Goal: Task Accomplishment & Management: Manage account settings

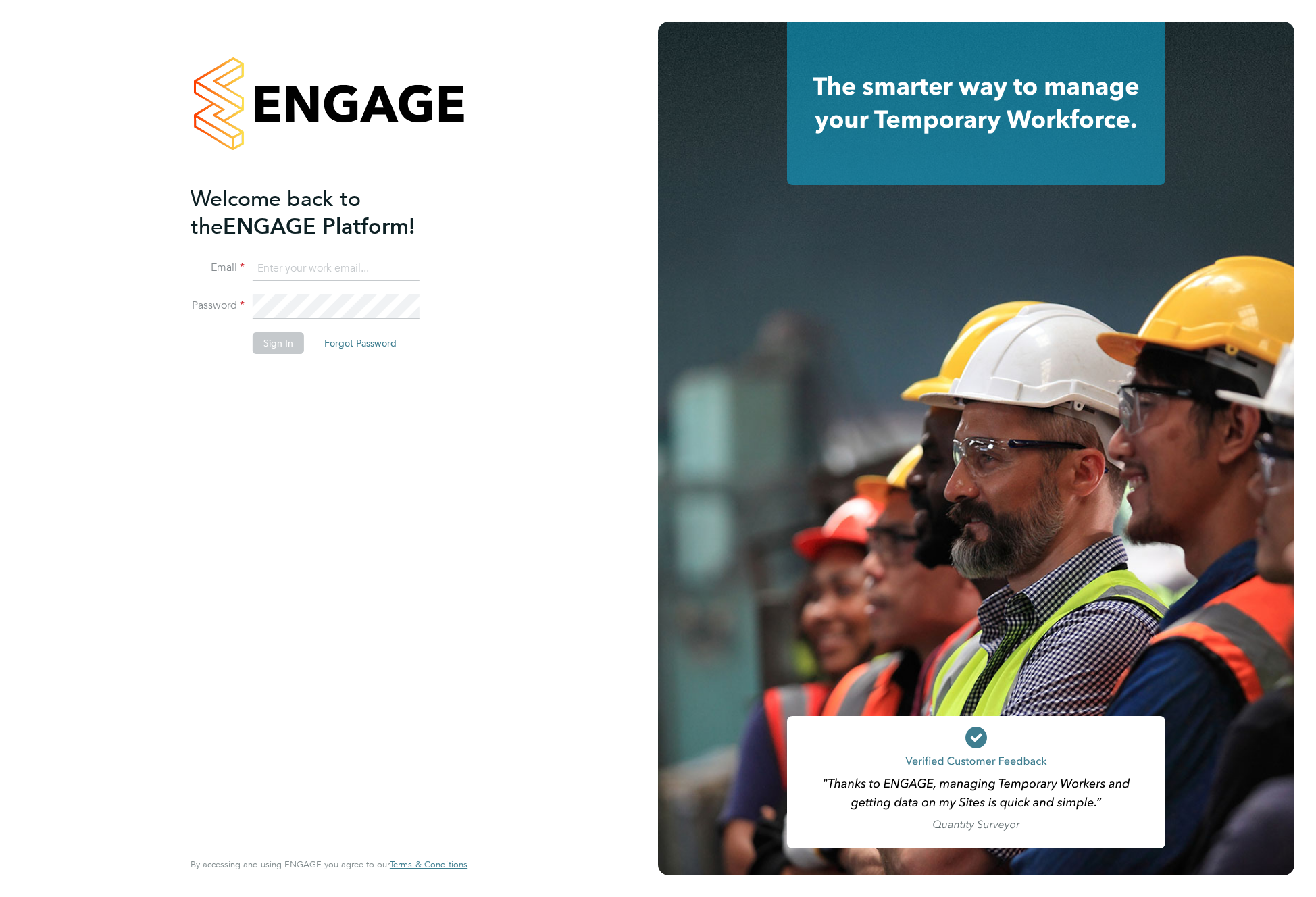
click at [263, 273] on input at bounding box center [336, 269] width 167 height 25
paste input "when being logged off and navigating to a page that doesn't exist, it was redir…"
click at [385, 267] on input "when being logged off and navigating to a page that doesn't exist, it was redir…" at bounding box center [336, 269] width 167 height 25
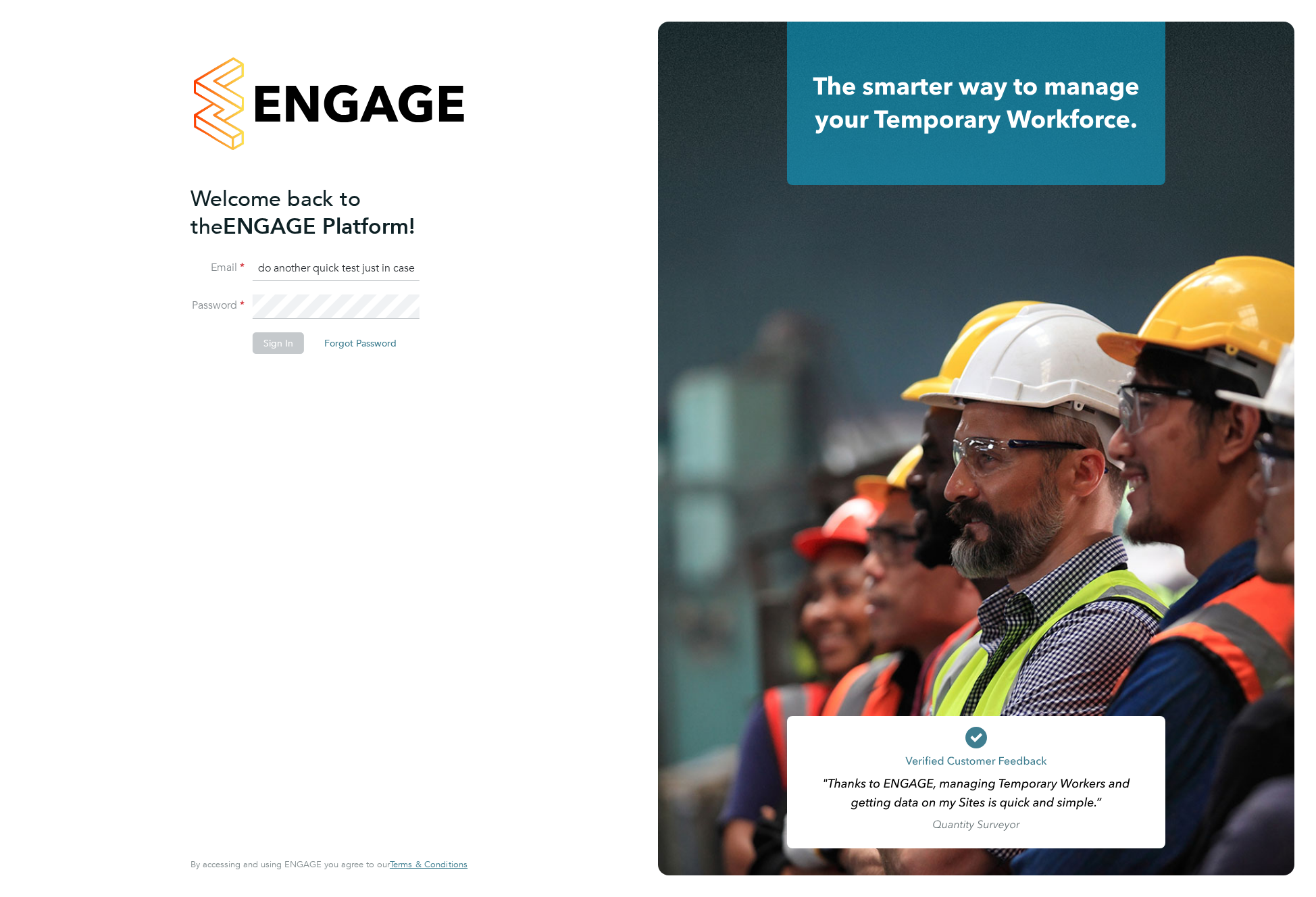
click at [385, 267] on input "when being logged off and navigating to a page that doesn't exist, it was redir…" at bounding box center [336, 269] width 167 height 25
type input "m"
type input "[EMAIL_ADDRESS][DOMAIN_NAME]"
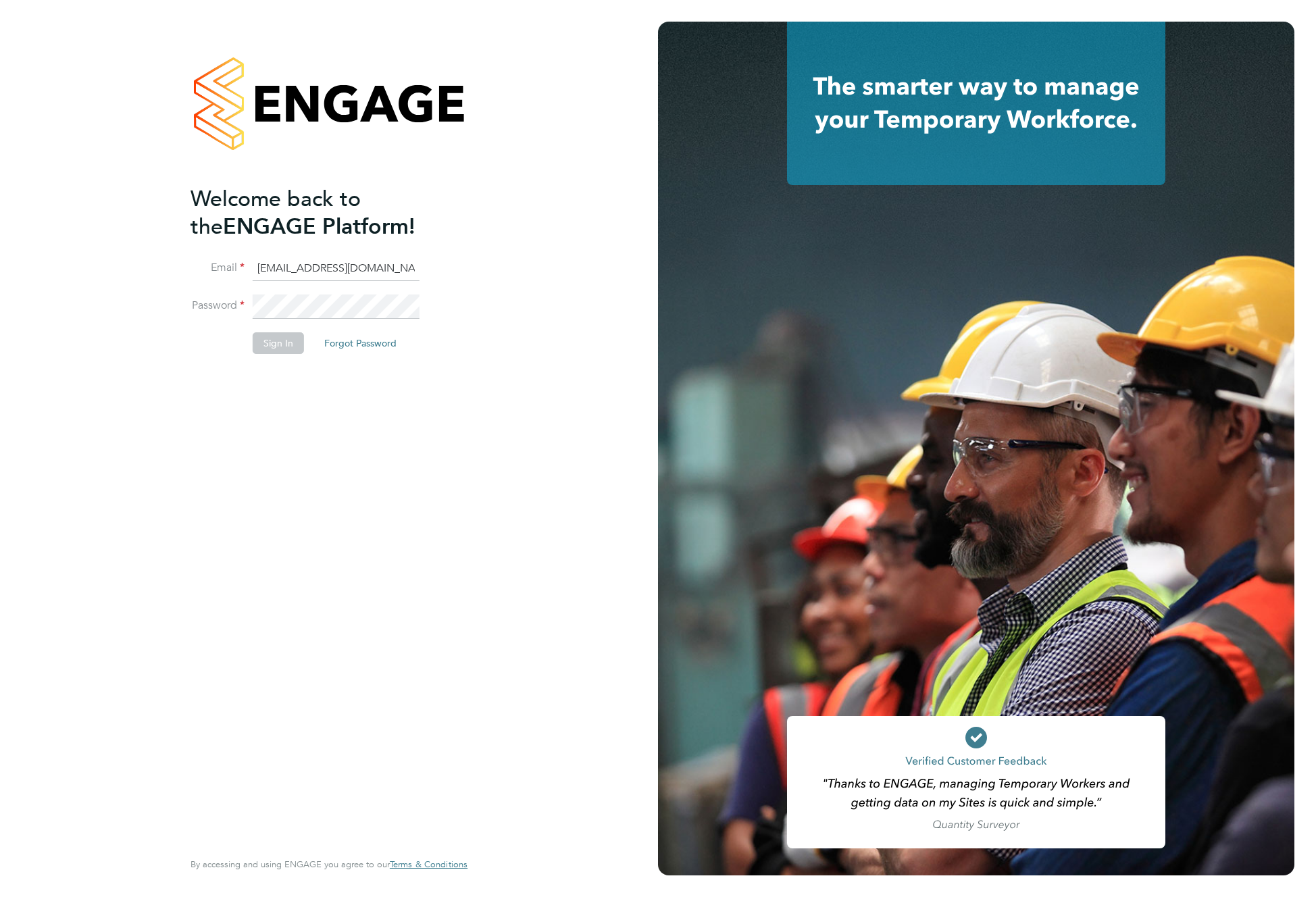
click at [347, 269] on input "[EMAIL_ADDRESS][DOMAIN_NAME]" at bounding box center [336, 269] width 167 height 25
drag, startPoint x: 458, startPoint y: 366, endPoint x: 424, endPoint y: 351, distance: 37.2
click at [458, 366] on div "Welcome back to the ENGAGE Platform! Email [SECURITY_DATA][EMAIL_ADDRESS][DOMAI…" at bounding box center [329, 446] width 277 height 848
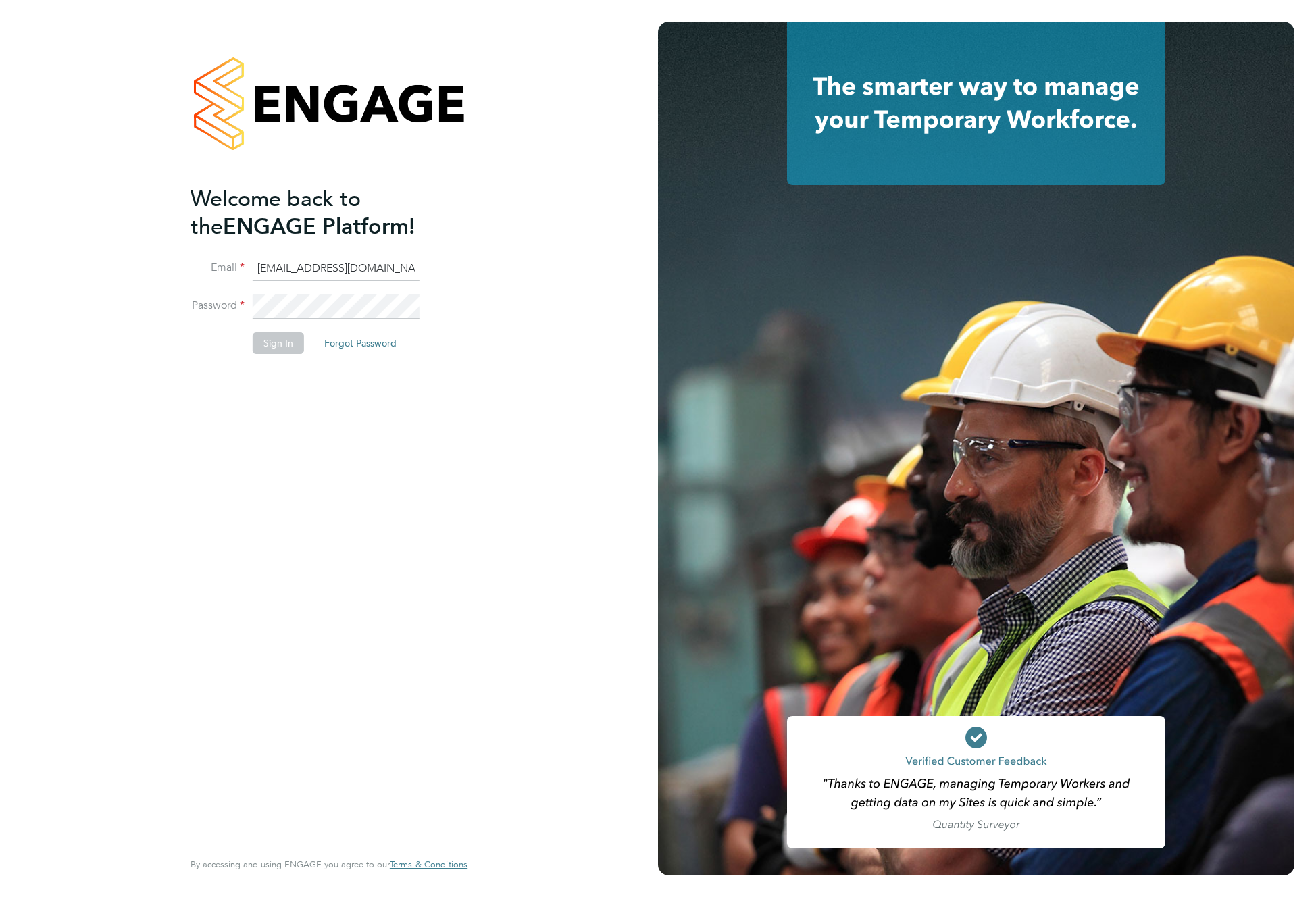
click at [368, 339] on button "Forgot Password" at bounding box center [360, 343] width 94 height 22
click at [319, 298] on input "email" at bounding box center [336, 299] width 167 height 25
paste input "[EMAIL_ADDRESS][DOMAIN_NAME]"
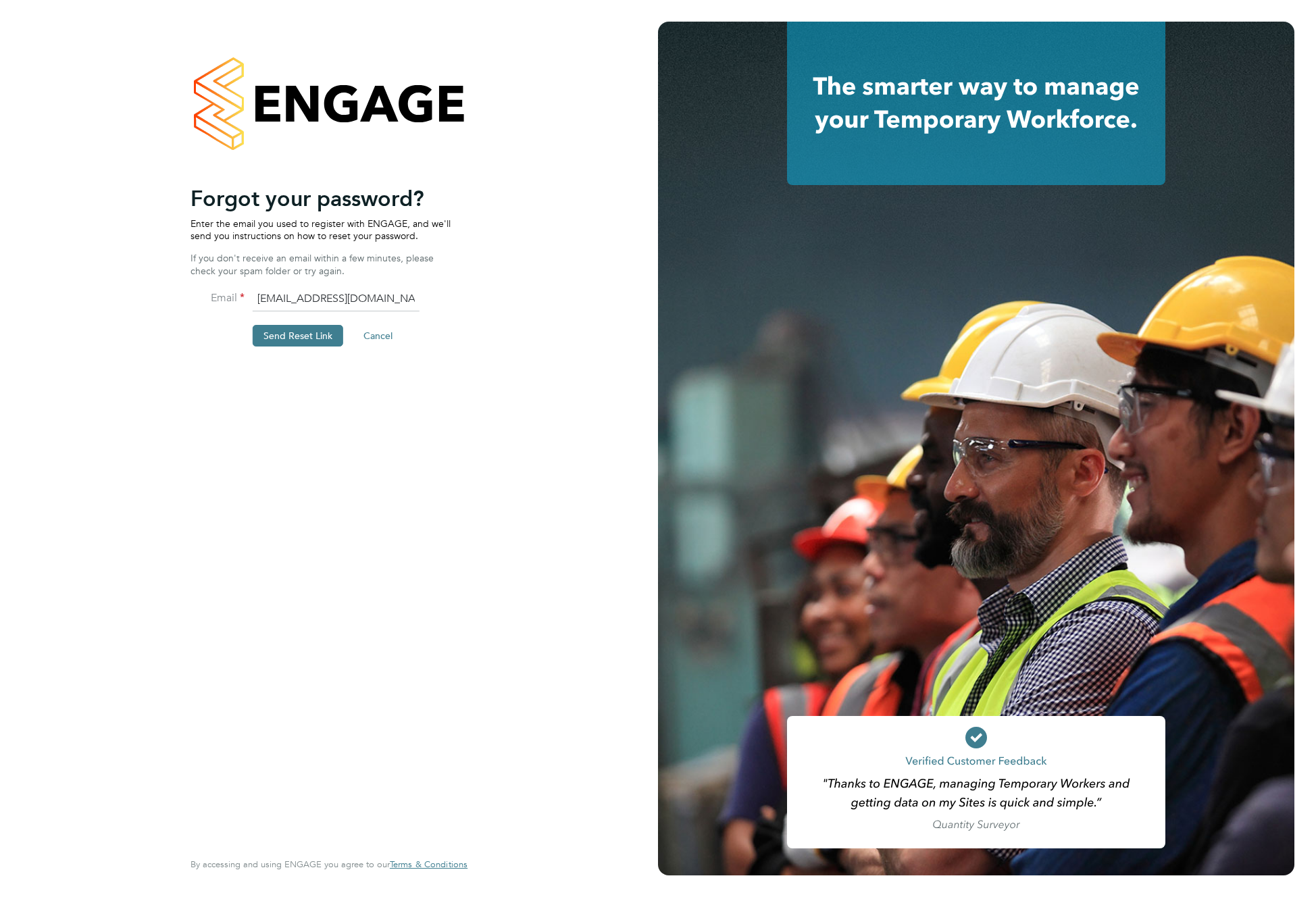
type input "[EMAIL_ADDRESS][DOMAIN_NAME]"
click at [124, 402] on div "Welcome back to the ENGAGE Platform! Email [SECURITY_DATA][EMAIL_ADDRESS][DOMAI…" at bounding box center [329, 448] width 658 height 897
click at [289, 336] on button "Send Reset Link" at bounding box center [297, 336] width 91 height 22
click at [237, 260] on button "Back to Sign In" at bounding box center [234, 263] width 86 height 22
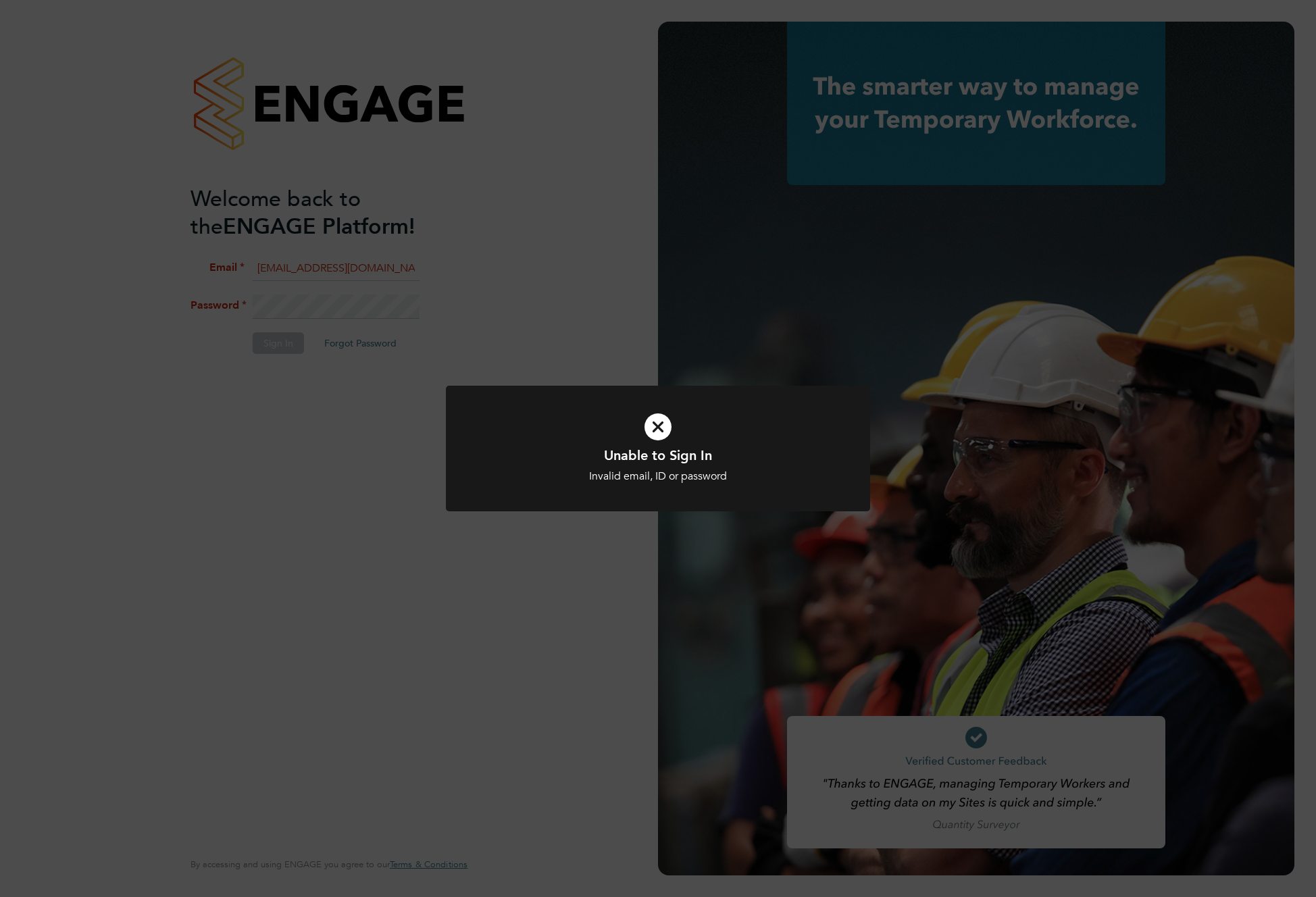
click at [256, 330] on div "Unable to Sign In Invalid email, ID or password Cancel Okay" at bounding box center [658, 448] width 1316 height 897
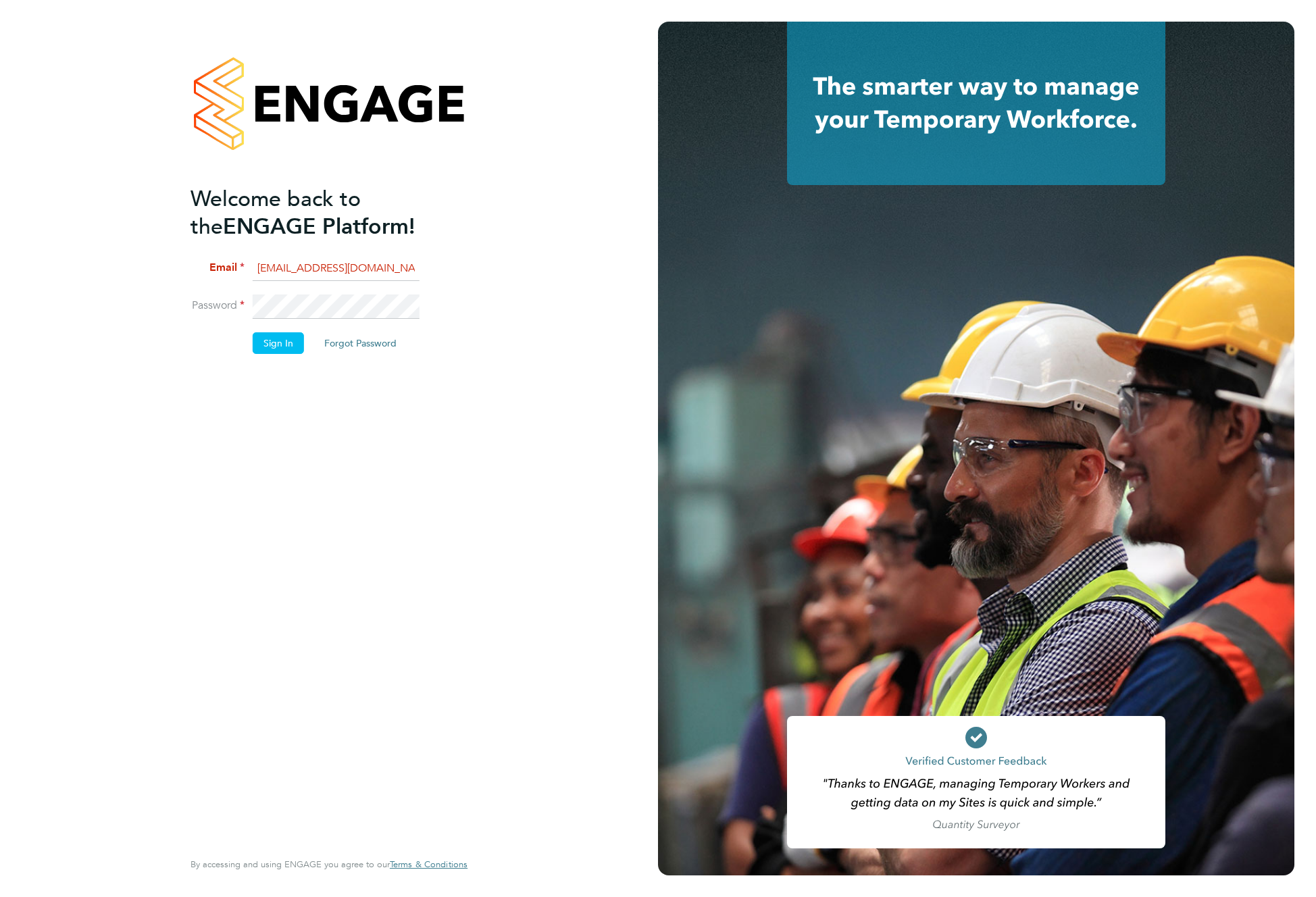
drag, startPoint x: 198, startPoint y: 441, endPoint x: 222, endPoint y: 431, distance: 26.0
click at [198, 442] on div "Welcome back to the ENGAGE Platform! Email [SECURITY_DATA][EMAIL_ADDRESS][DOMAI…" at bounding box center [322, 516] width 263 height 662
drag, startPoint x: 271, startPoint y: 339, endPoint x: 265, endPoint y: 373, distance: 34.5
click at [270, 340] on button "Sign In" at bounding box center [278, 343] width 52 height 22
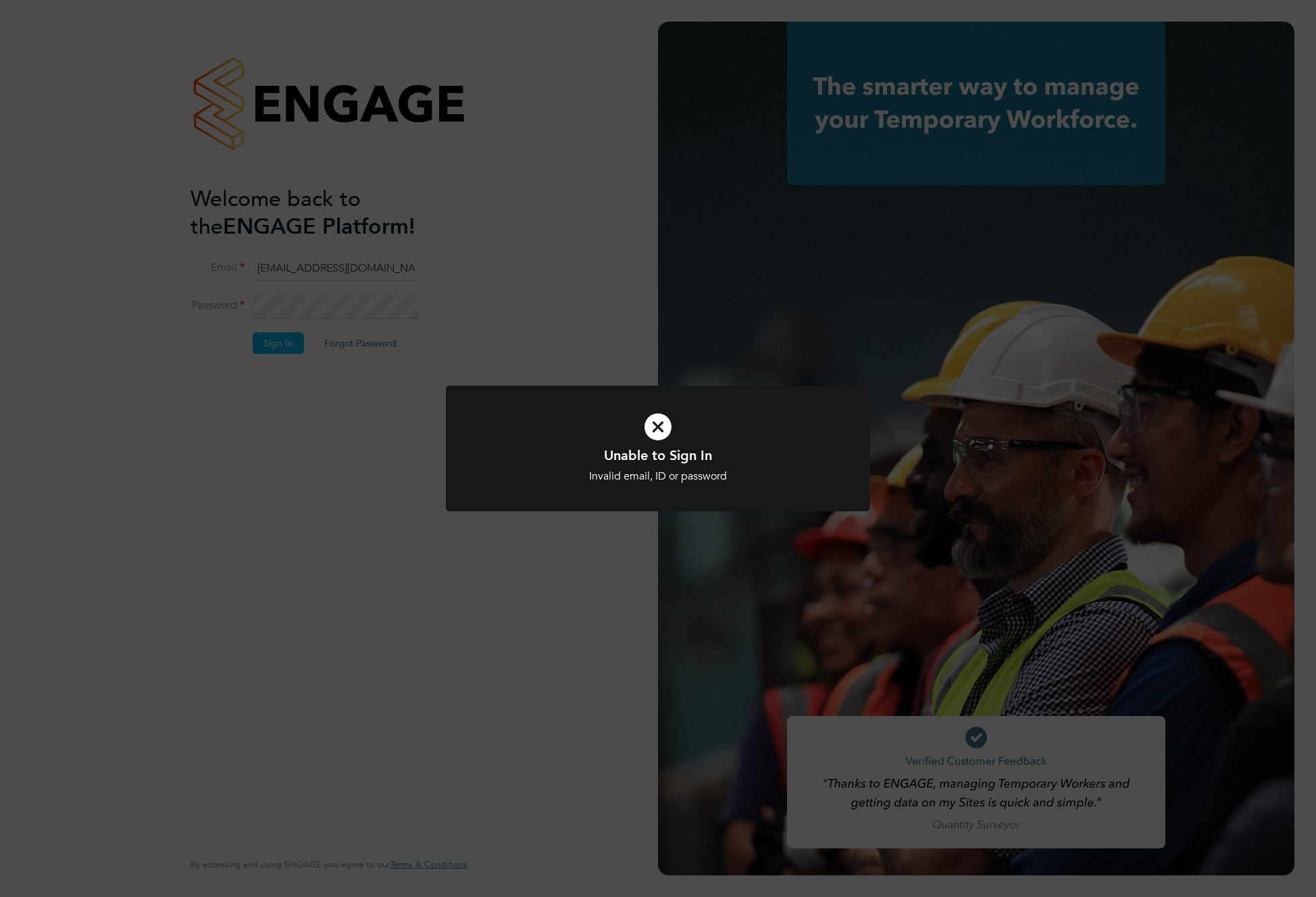
click at [318, 317] on div "Unable to Sign In Invalid email, ID or password Cancel Okay" at bounding box center [658, 448] width 1316 height 897
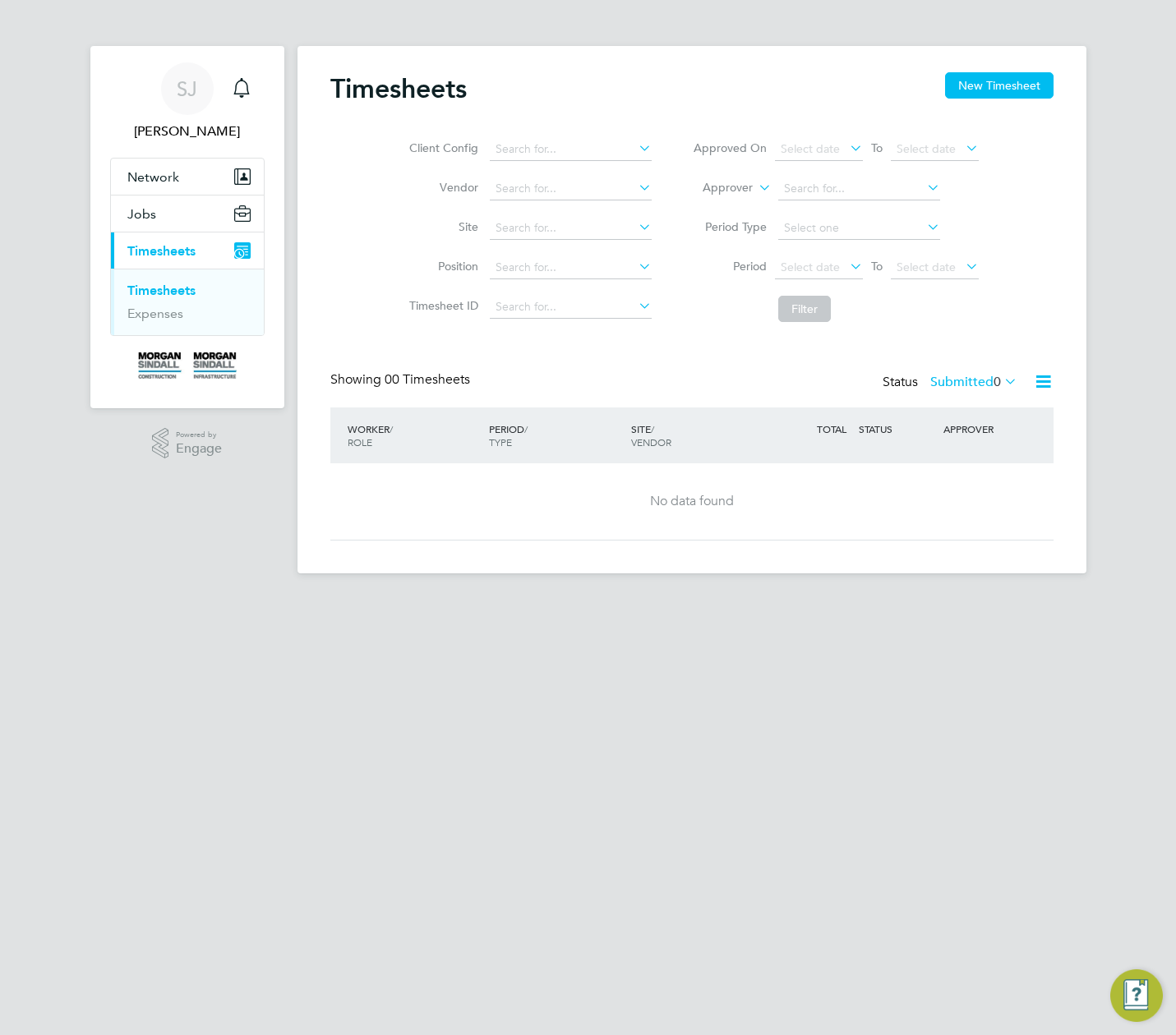
click at [408, 382] on div "Showing 00 Timesheets Status Submitted 0" at bounding box center [692, 389] width 723 height 36
click at [1018, 94] on button "New Timesheet" at bounding box center [999, 86] width 109 height 26
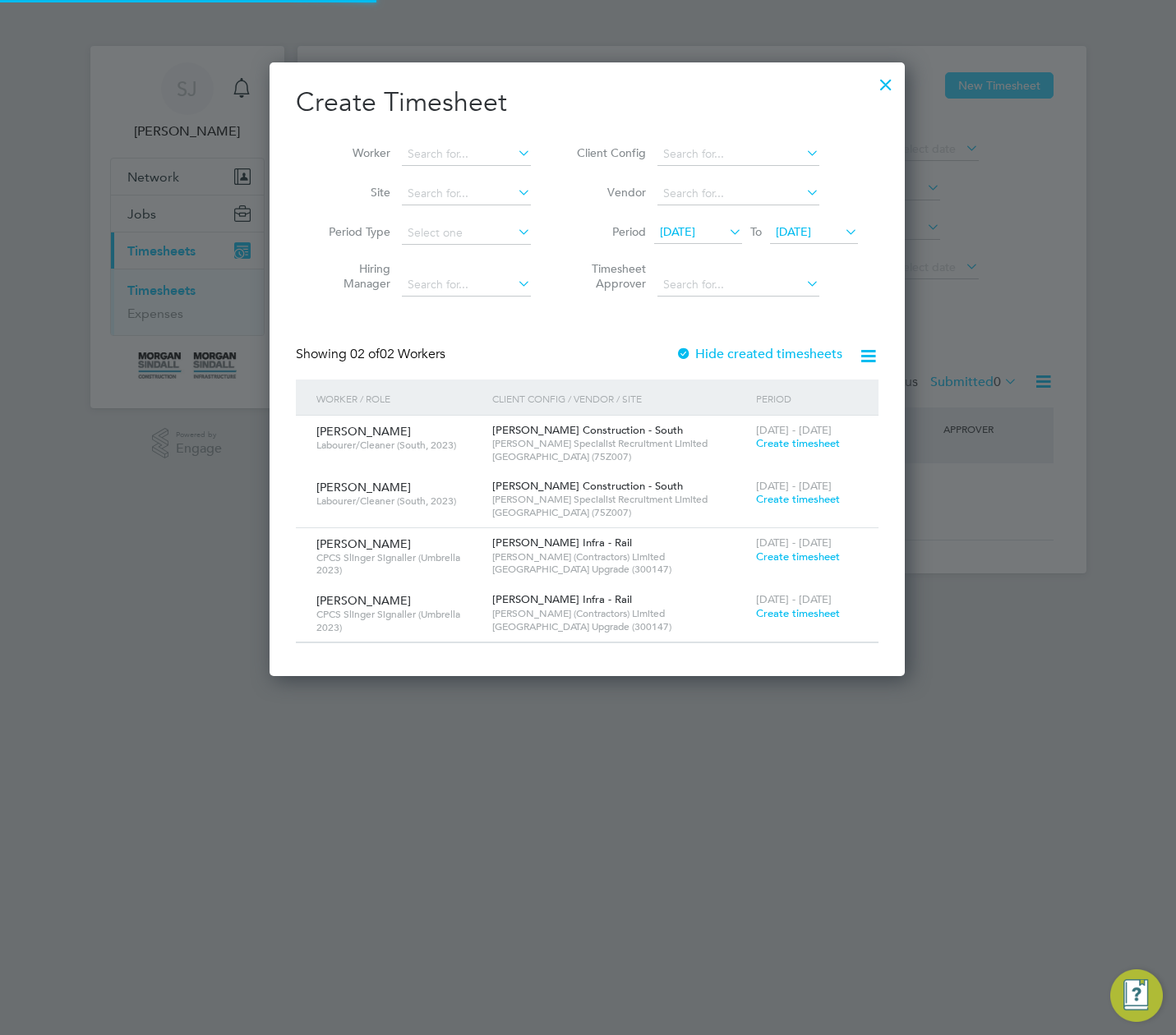
scroll to position [615, 636]
click at [889, 84] on div at bounding box center [886, 81] width 30 height 30
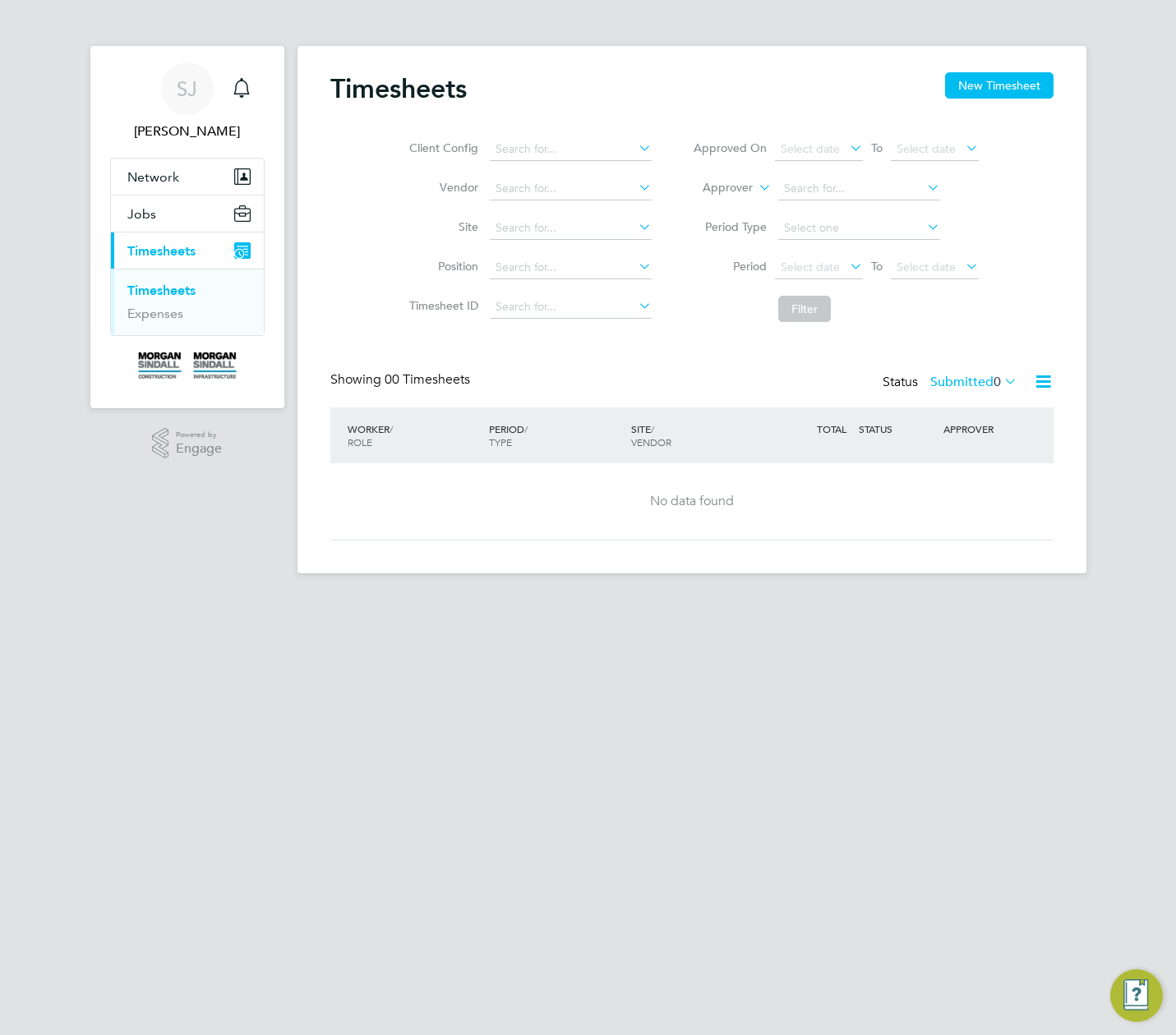
click at [985, 382] on label "Submitted 0" at bounding box center [973, 382] width 87 height 17
click at [966, 408] on li "All" at bounding box center [975, 411] width 76 height 23
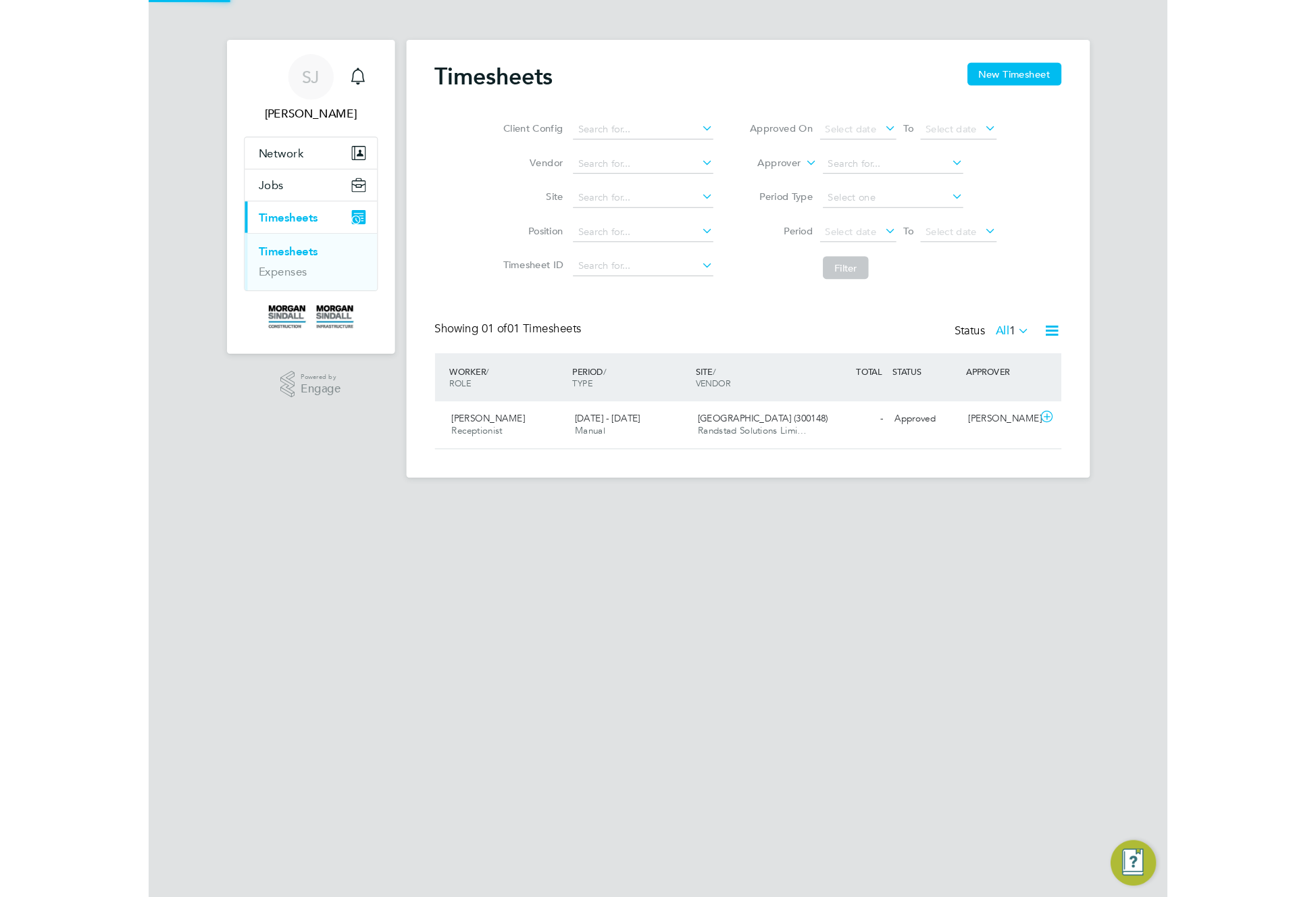
scroll to position [34, 118]
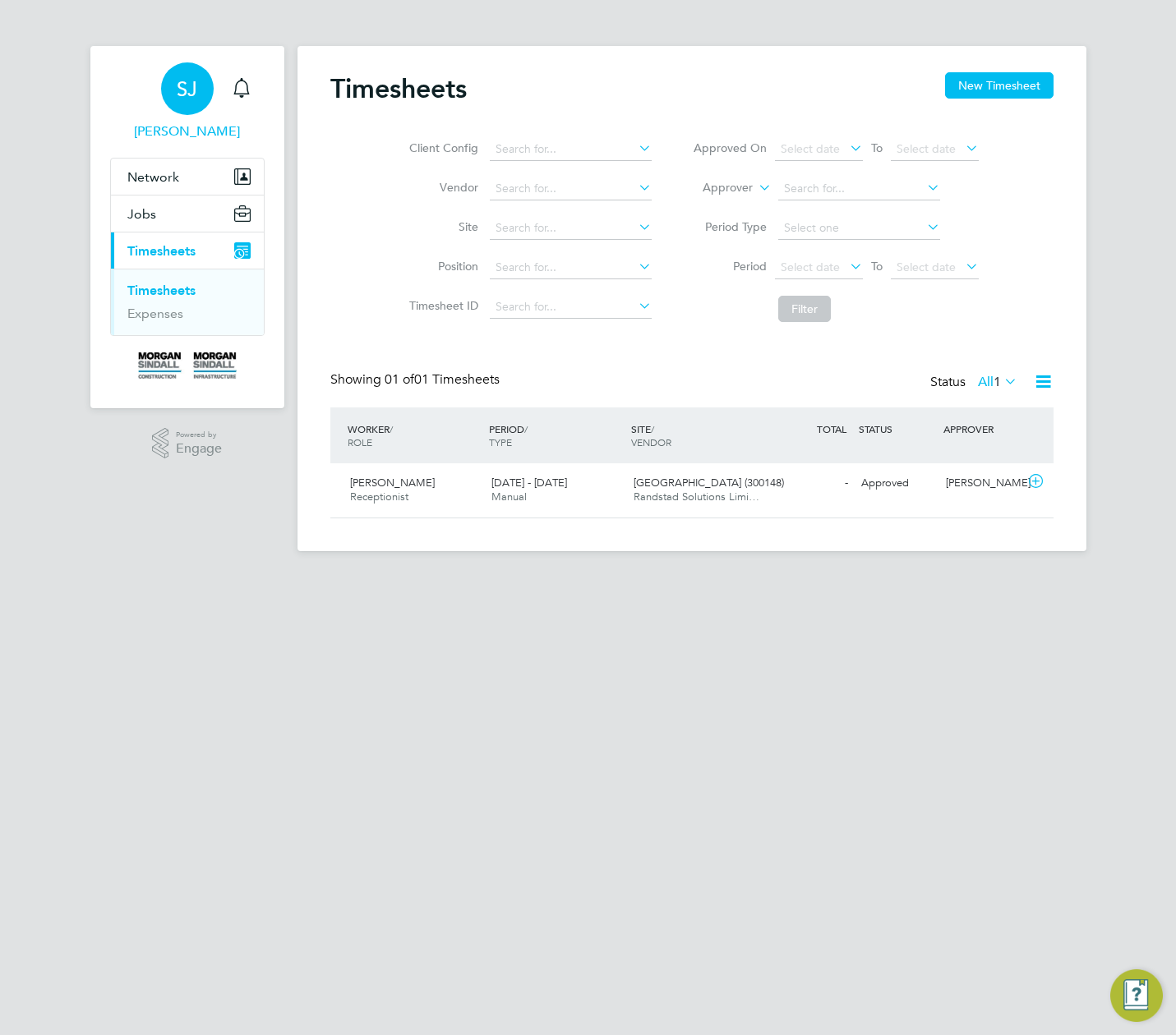
click at [193, 90] on span "SJ" at bounding box center [186, 88] width 20 height 21
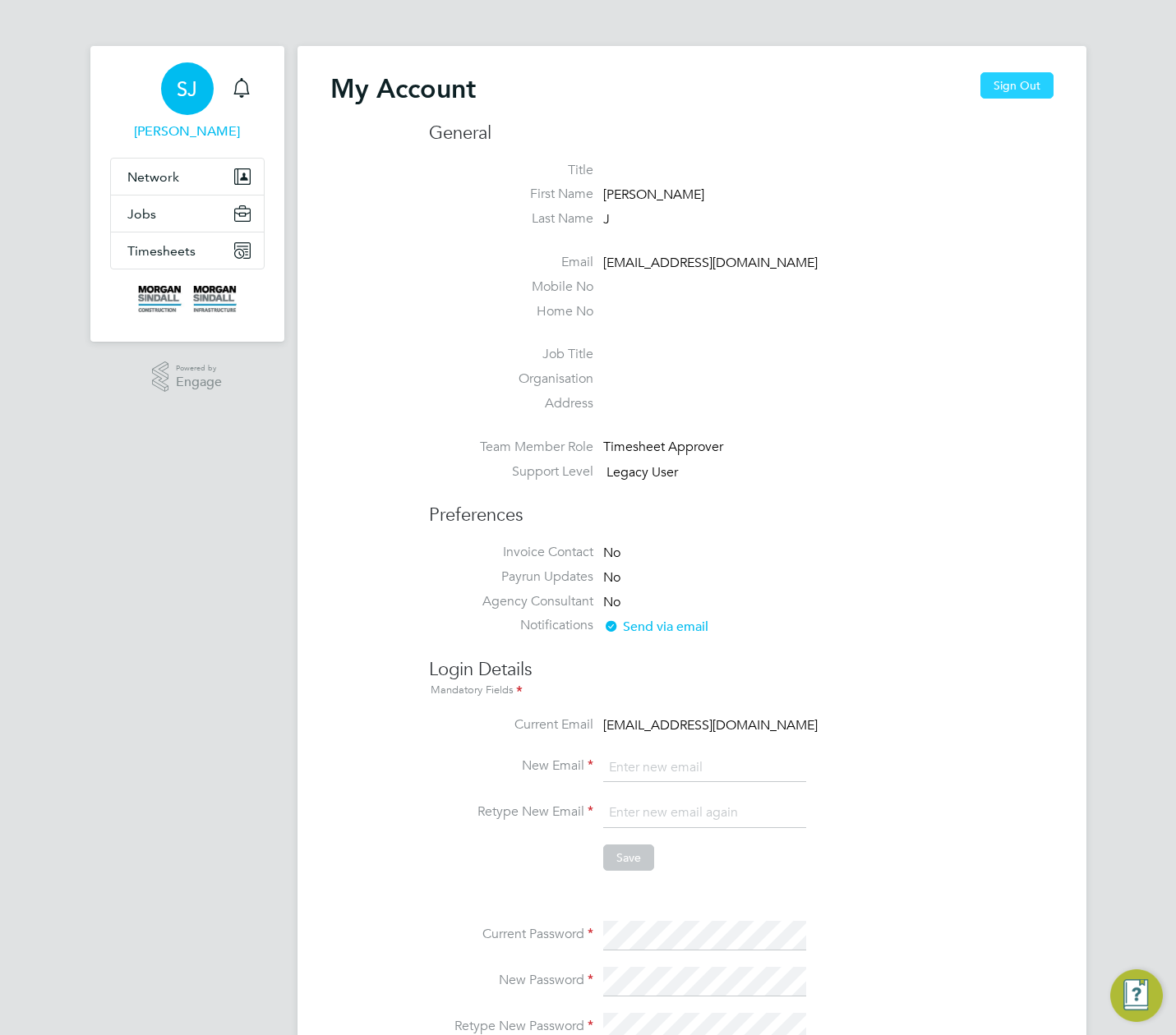
click at [1022, 86] on button "Sign Out" at bounding box center [1016, 86] width 73 height 26
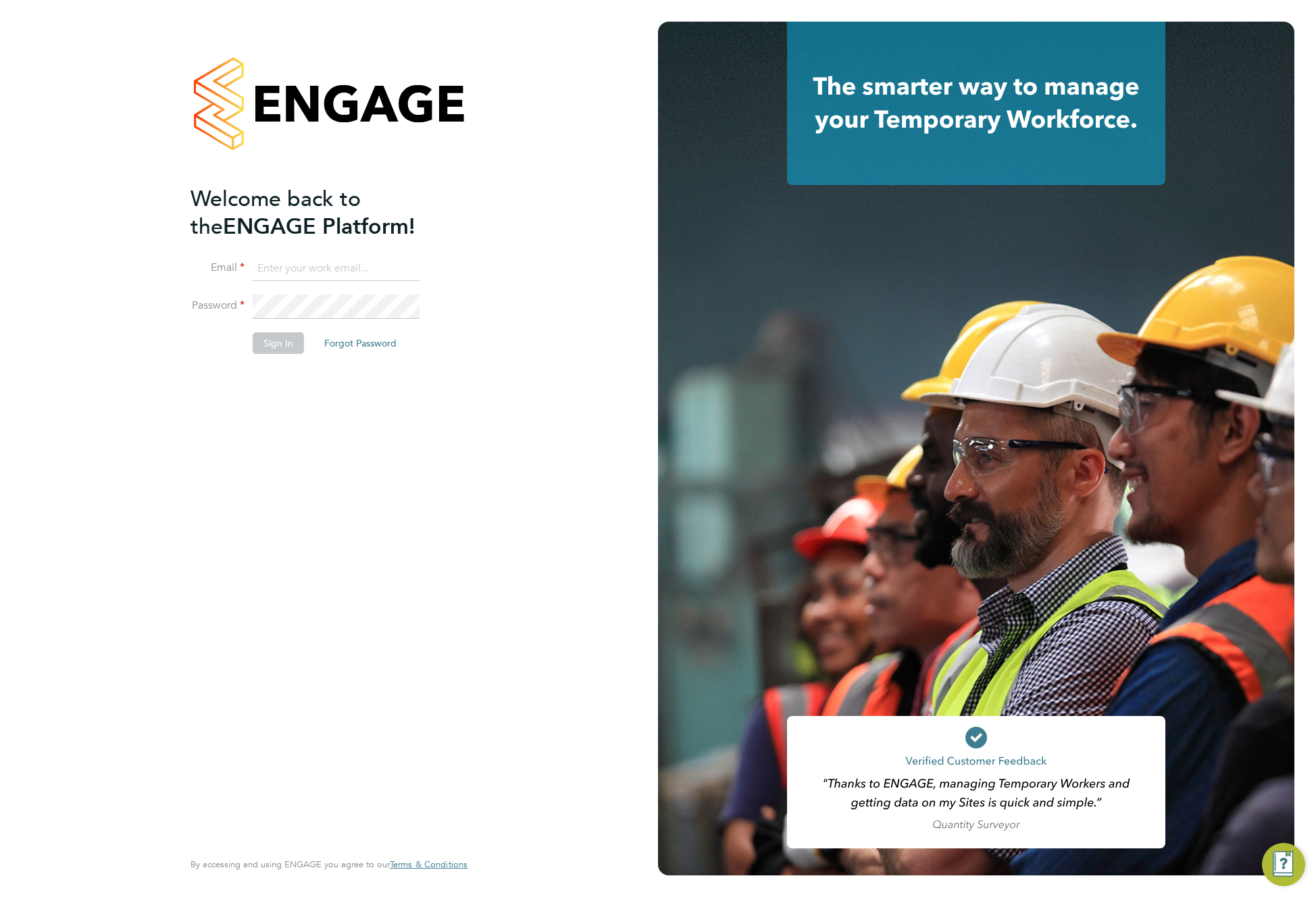
click at [334, 275] on input at bounding box center [336, 269] width 167 height 25
click at [271, 344] on button "Sign In" at bounding box center [278, 343] width 52 height 22
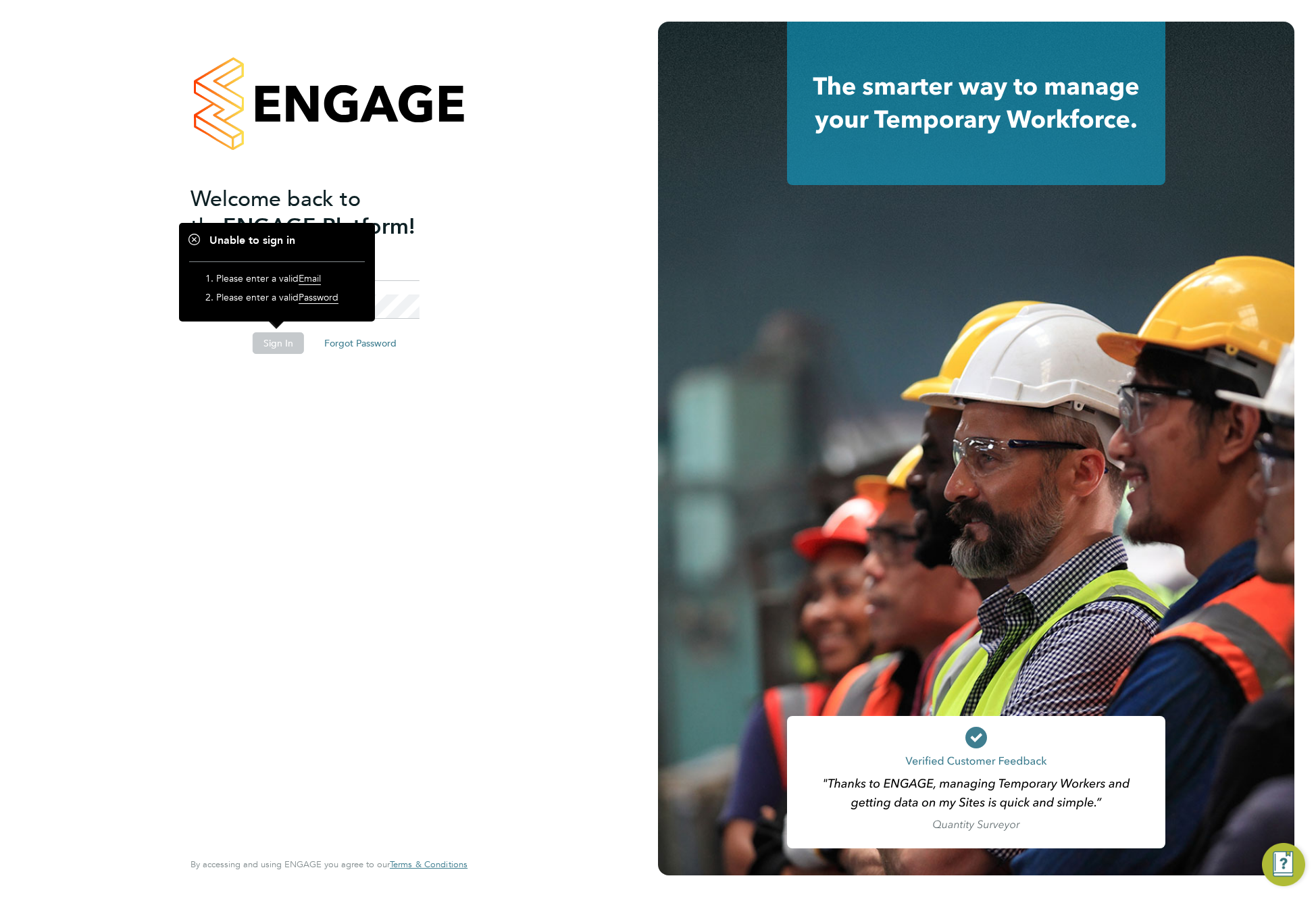
click at [392, 267] on input at bounding box center [336, 269] width 167 height 25
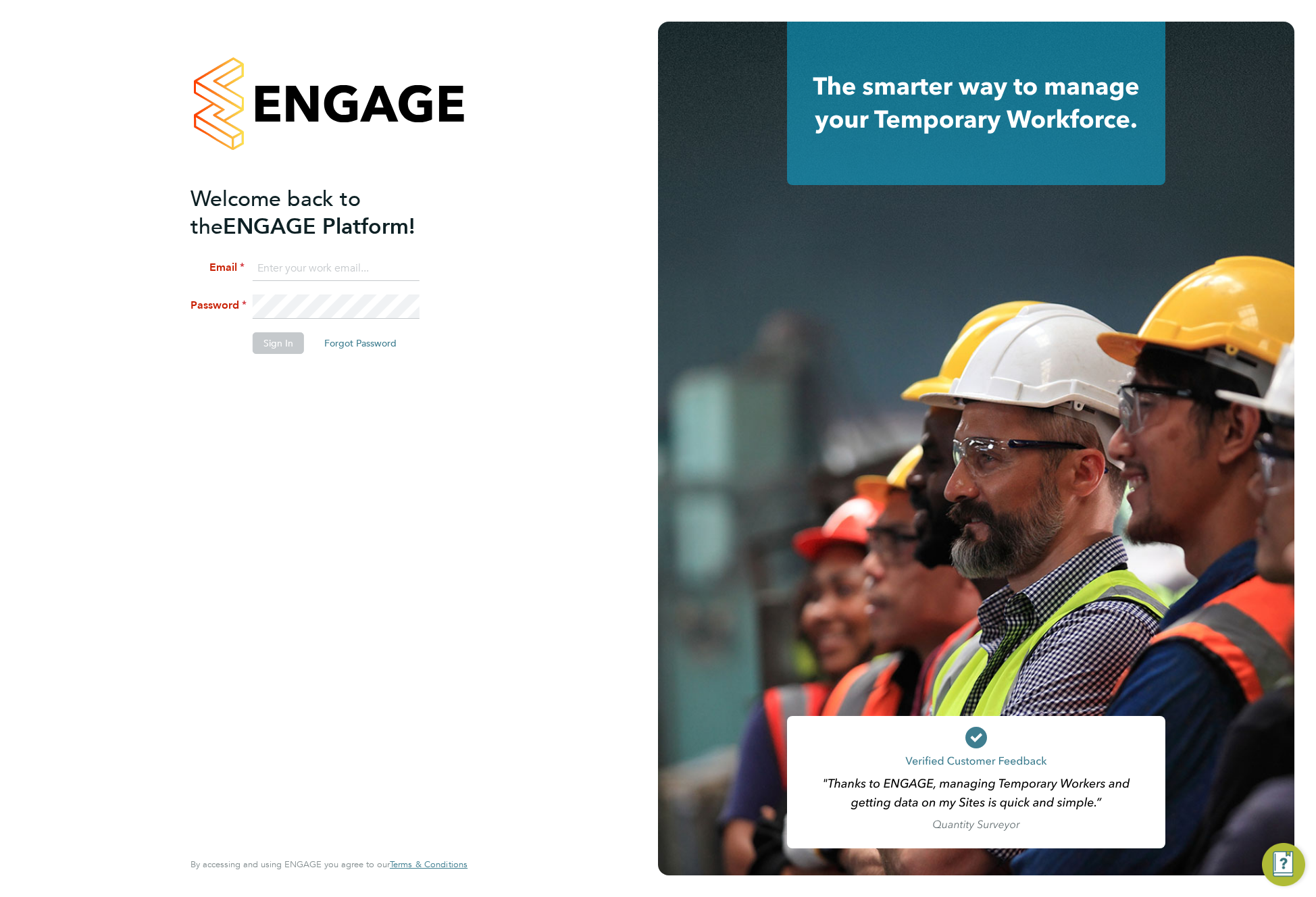
click at [301, 268] on input at bounding box center [336, 269] width 167 height 25
paste input "[EMAIL_ADDRESS][DOMAIN_NAME]"
type input "[EMAIL_ADDRESS][DOMAIN_NAME]"
click at [106, 328] on div "Welcome back to the ENGAGE Platform! Email test123@gmail.com Password Sign In F…" at bounding box center [329, 448] width 658 height 897
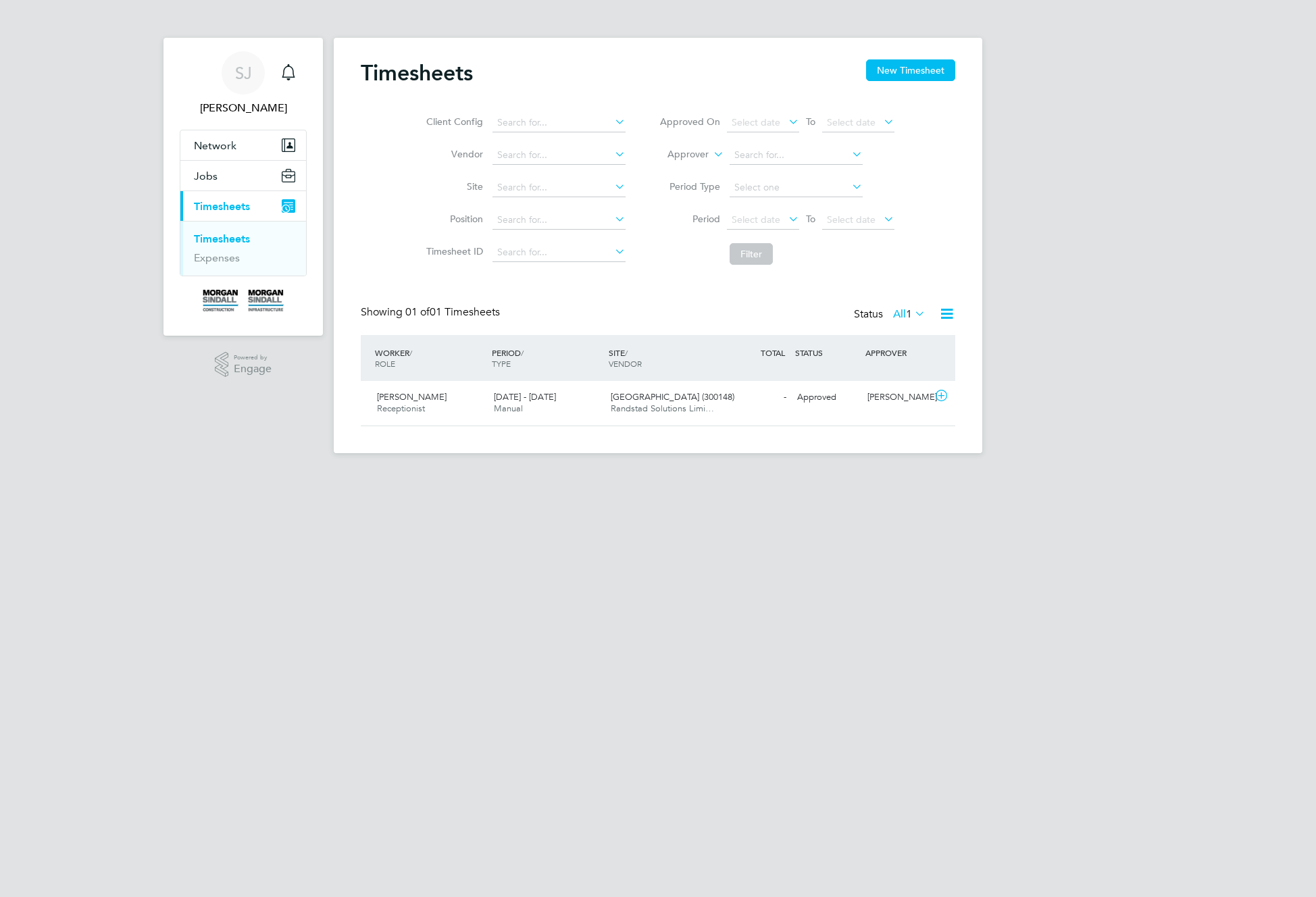
scroll to position [34, 118]
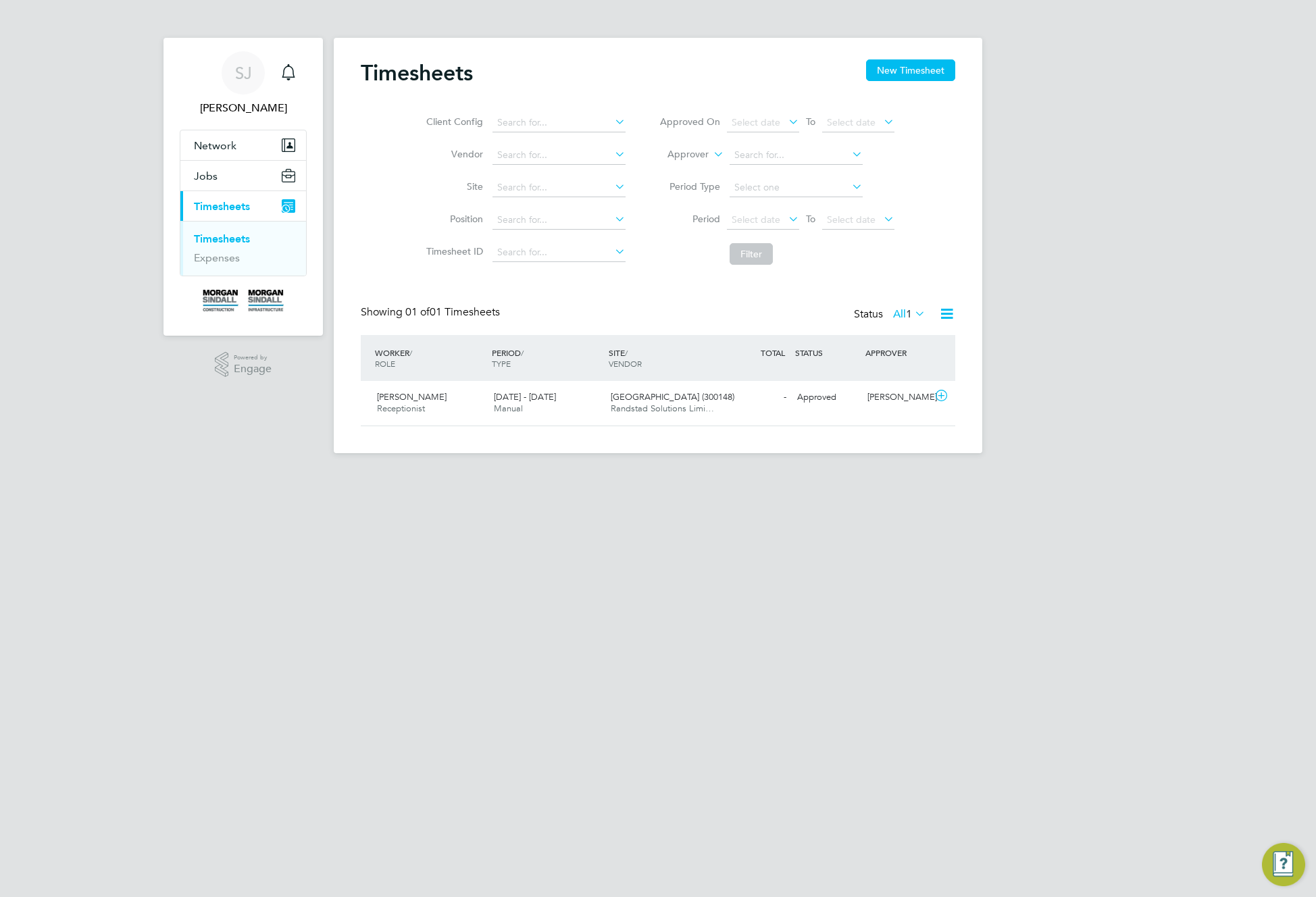
click at [1252, 154] on div "SJ Sharon J Notifications Applications: Network Sites Jobs Placements Current p…" at bounding box center [658, 237] width 1316 height 475
click at [1086, 199] on div "SJ Sharon J Notifications Applications: Network Sites Jobs Placements Current p…" at bounding box center [658, 237] width 1316 height 475
